Goal: Task Accomplishment & Management: Use online tool/utility

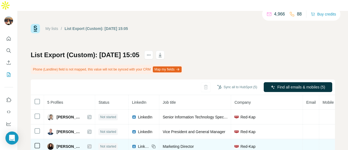
scroll to position [38, 0]
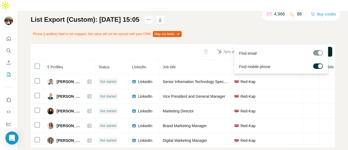
click at [284, 49] on span "Find all emails & mobiles (5)" at bounding box center [302, 51] width 48 height 5
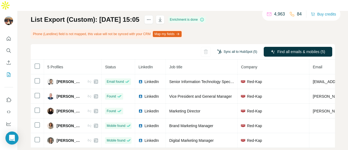
click at [237, 48] on button "Sync all to HubSpot (5)" at bounding box center [238, 52] width 48 height 8
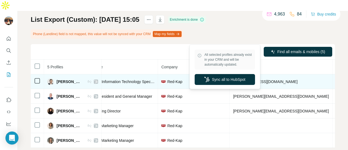
scroll to position [0, 80]
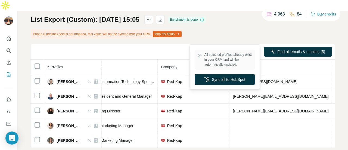
click at [183, 44] on div "Sync all to HubSpot (5) Find all emails & mobiles (5)" at bounding box center [183, 52] width 305 height 16
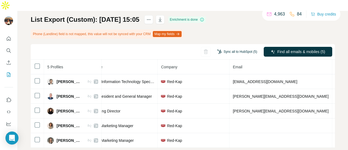
click at [232, 48] on button "Sync all to HubSpot (5)" at bounding box center [238, 52] width 48 height 8
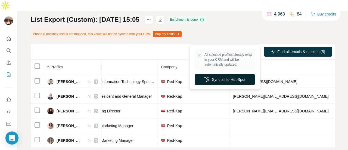
click at [216, 83] on button "Sync all to HubSpot" at bounding box center [225, 79] width 60 height 11
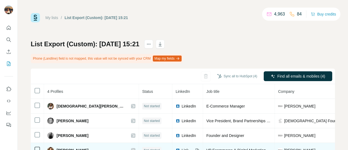
scroll to position [23, 0]
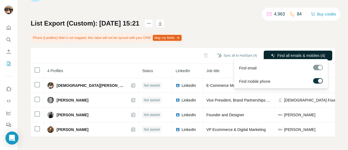
click at [271, 54] on button "Find all emails & mobiles (4)" at bounding box center [298, 56] width 69 height 10
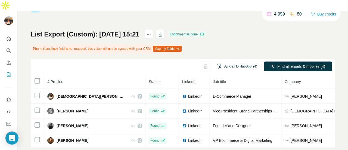
click at [230, 62] on button "Sync all to HubSpot (4)" at bounding box center [238, 66] width 48 height 8
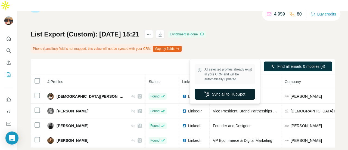
click at [224, 95] on button "Sync all to HubSpot" at bounding box center [225, 94] width 60 height 11
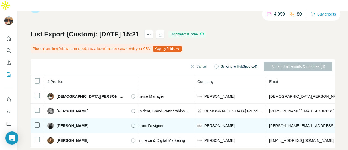
scroll to position [0, 81]
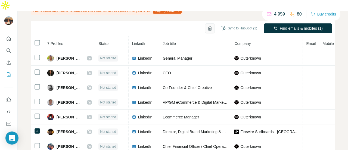
click at [207, 26] on icon "button" at bounding box center [209, 28] width 5 height 5
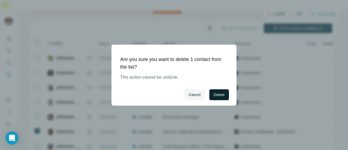
click at [214, 97] on span "Delete" at bounding box center [219, 94] width 11 height 5
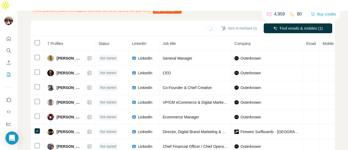
scroll to position [53, 0]
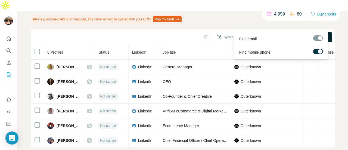
click at [287, 34] on span "Find all emails & mobiles (6)" at bounding box center [302, 36] width 48 height 5
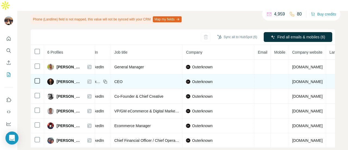
scroll to position [0, 51]
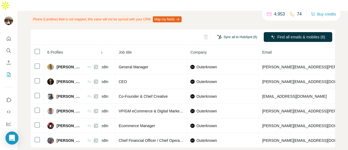
click at [241, 33] on button "Sync all to HubSpot (6)" at bounding box center [238, 37] width 48 height 8
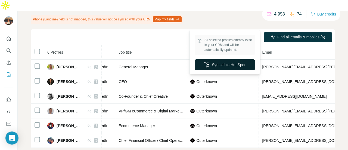
click at [231, 66] on button "Sync all to HubSpot" at bounding box center [225, 64] width 60 height 11
